Goal: Task Accomplishment & Management: Use online tool/utility

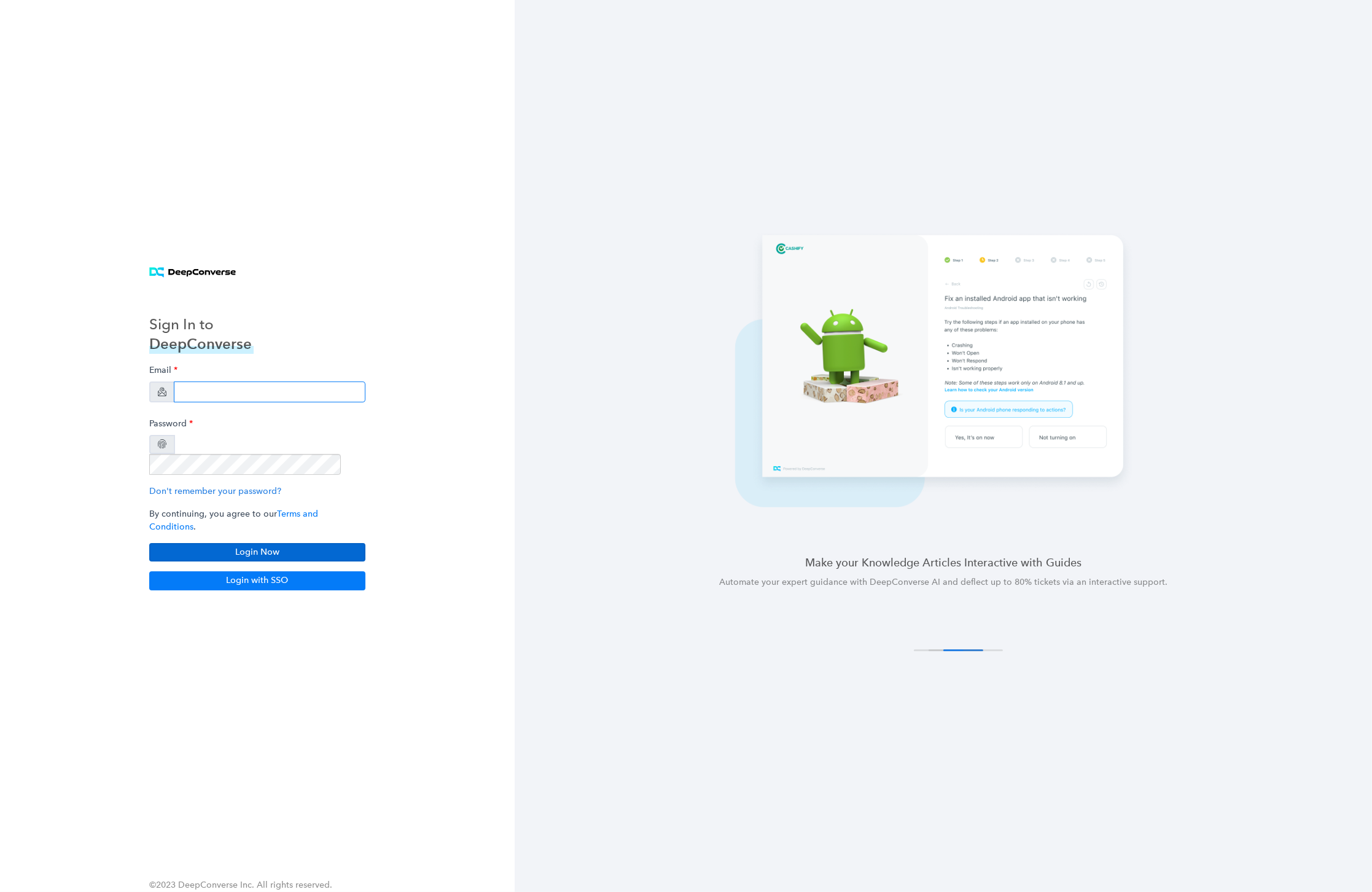
type input "[EMAIL_ADDRESS][DOMAIN_NAME]"
click at [190, 543] on button "Login Now" at bounding box center [257, 552] width 216 height 18
